Goal: Task Accomplishment & Management: Use online tool/utility

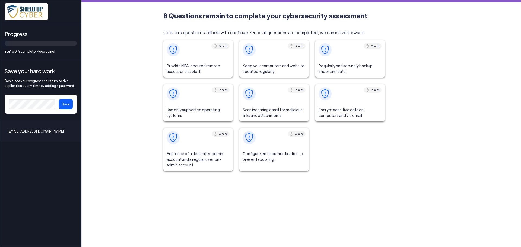
click at [187, 58] on div at bounding box center [260, 123] width 521 height 247
click at [171, 49] on div at bounding box center [260, 123] width 521 height 247
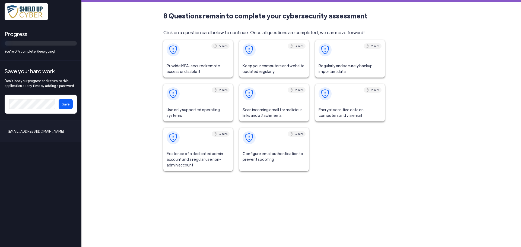
click at [179, 69] on div at bounding box center [260, 123] width 521 height 247
click at [193, 112] on div at bounding box center [260, 123] width 521 height 247
click at [172, 50] on div at bounding box center [260, 123] width 521 height 247
click at [223, 45] on div at bounding box center [260, 123] width 521 height 247
click at [183, 62] on div at bounding box center [260, 123] width 521 height 247
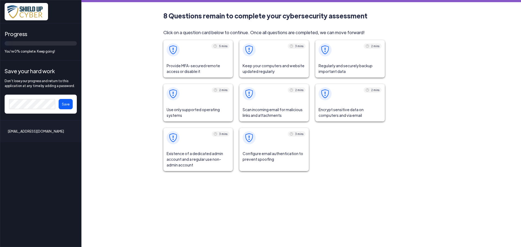
click at [183, 62] on div at bounding box center [260, 123] width 521 height 247
click at [16, 103] on div at bounding box center [260, 123] width 521 height 247
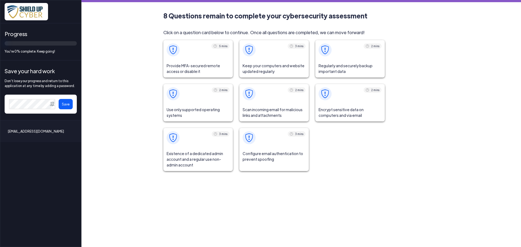
click at [170, 51] on img at bounding box center [173, 50] width 9 height 9
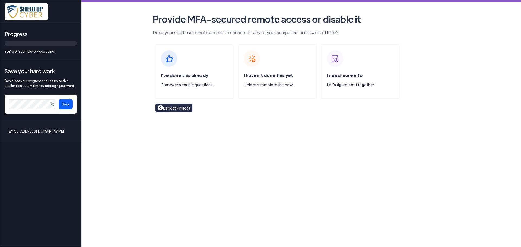
click at [261, 63] on div "I haven't done this yet Help me complete this now." at bounding box center [277, 71] width 79 height 54
